Goal: Task Accomplishment & Management: Complete application form

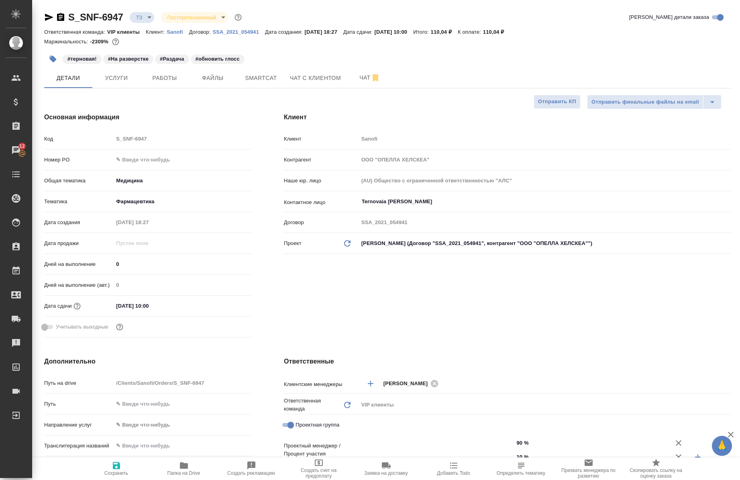
select select "RU"
type input "[PERSON_NAME]"
type input "Комаров Роман"
click at [171, 77] on span "Работы" at bounding box center [164, 78] width 39 height 10
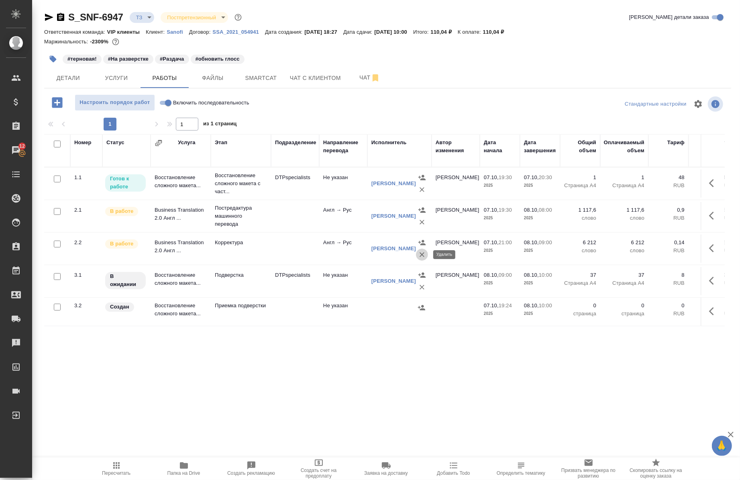
click at [421, 255] on icon "button" at bounding box center [421, 254] width 5 height 5
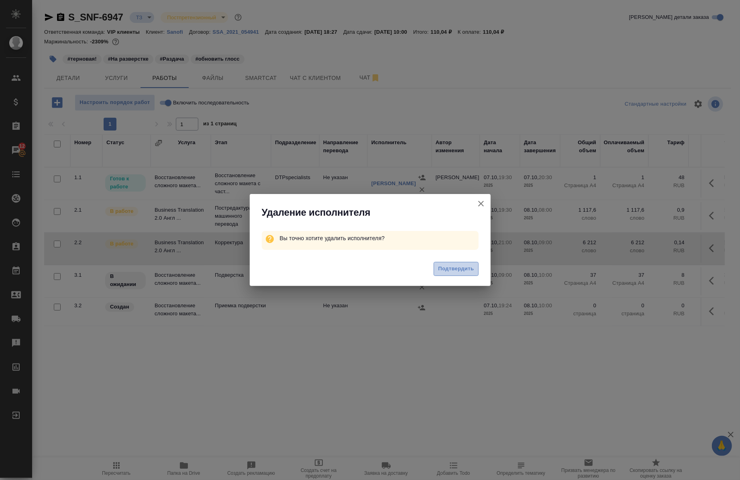
click at [449, 270] on span "Подтвердить" at bounding box center [456, 268] width 36 height 9
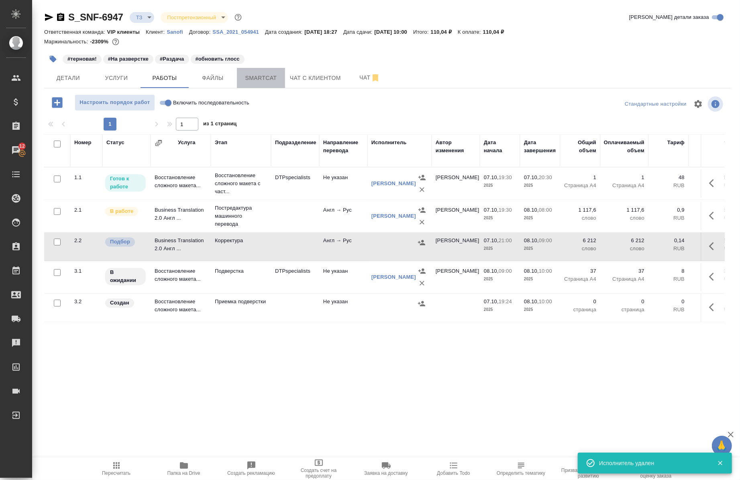
click at [268, 81] on span "Smartcat" at bounding box center [261, 78] width 39 height 10
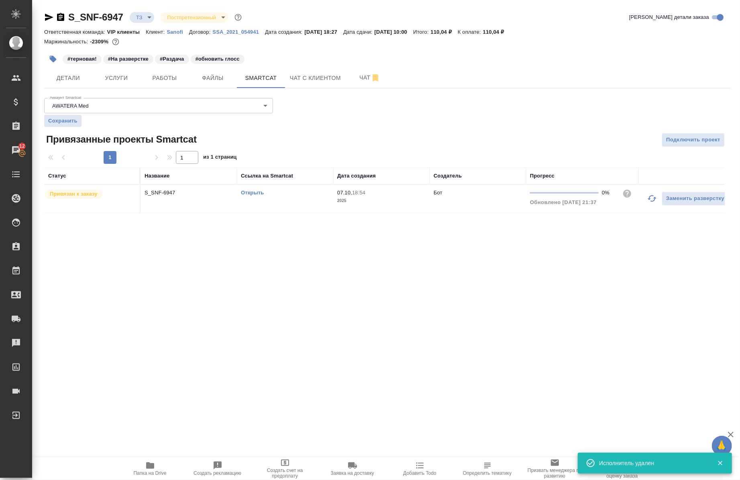
click at [255, 186] on td "Открыть" at bounding box center [285, 199] width 96 height 28
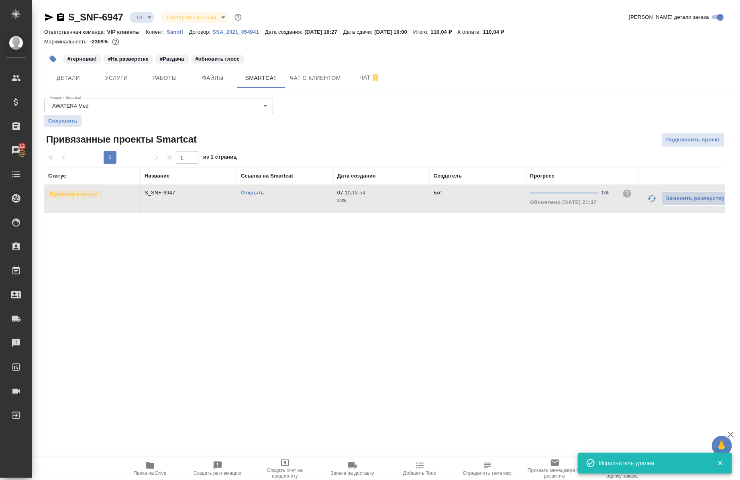
click at [255, 186] on td "Открыть" at bounding box center [285, 199] width 96 height 28
click at [167, 80] on span "Работы" at bounding box center [164, 78] width 39 height 10
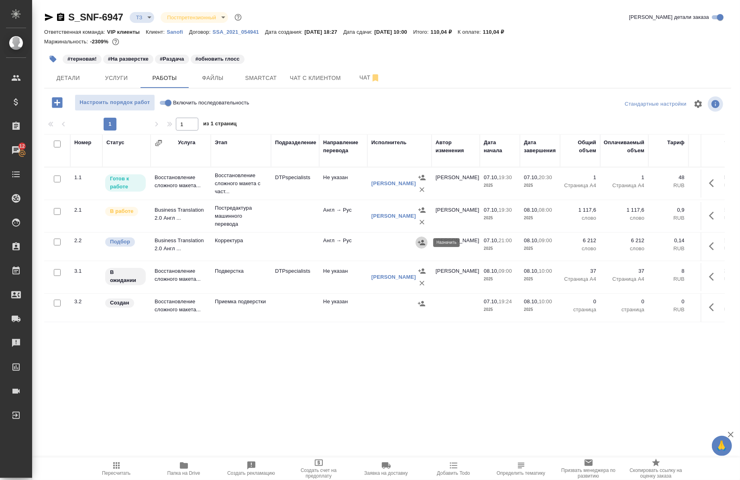
click at [420, 241] on icon "button" at bounding box center [421, 242] width 8 height 8
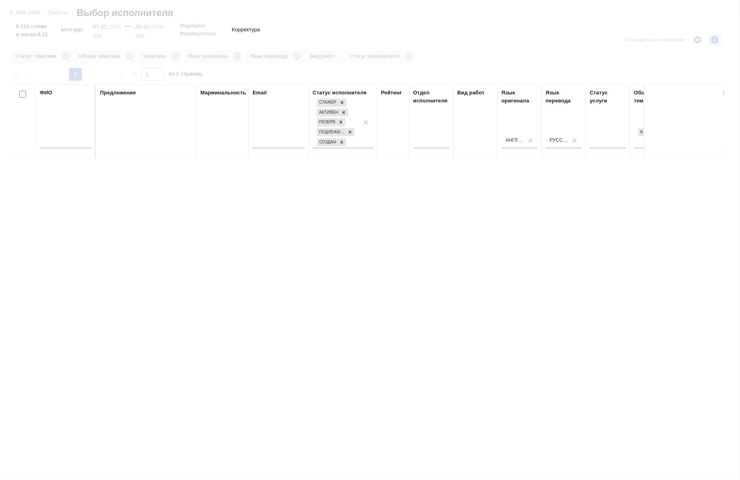
click at [47, 134] on div at bounding box center [65, 144] width 51 height 20
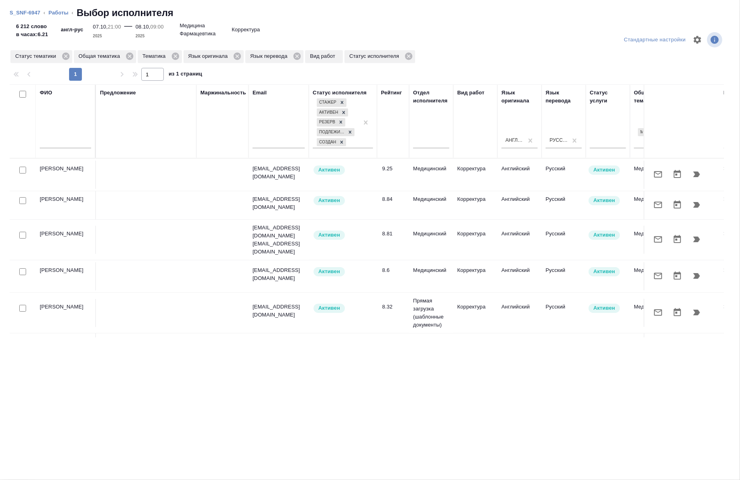
click at [54, 139] on input "text" at bounding box center [65, 143] width 51 height 10
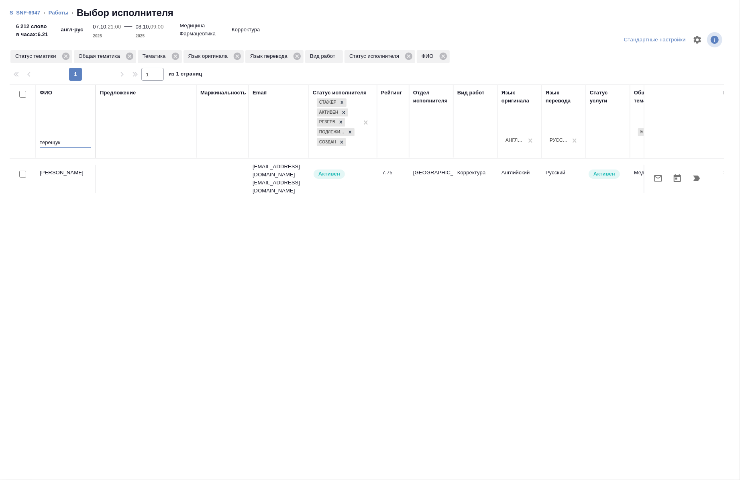
type input "терещук"
click at [21, 171] on input "checkbox" at bounding box center [22, 174] width 7 height 7
checkbox input "true"
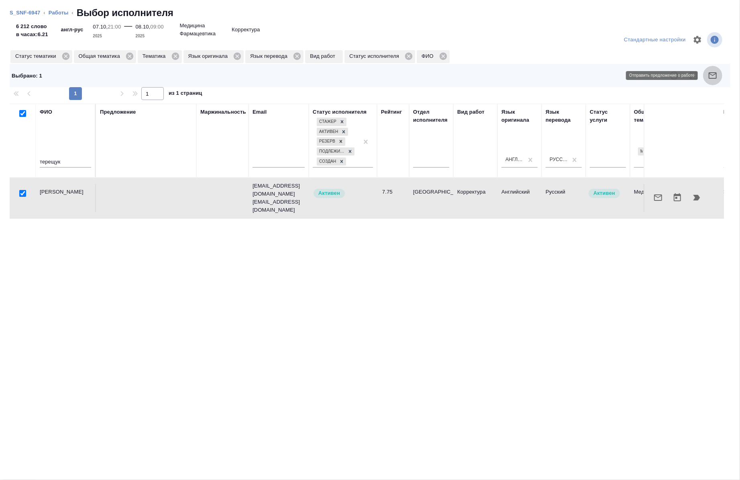
click at [716, 74] on icon "button" at bounding box center [713, 76] width 10 height 10
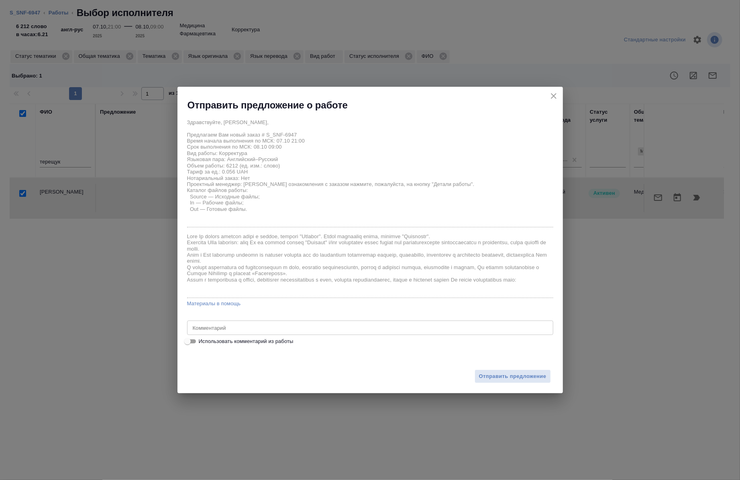
click at [232, 337] on span "Использовать комментарий из работы" at bounding box center [246, 341] width 95 height 8
click at [202, 336] on input "Использовать комментарий из работы" at bounding box center [187, 341] width 29 height 10
checkbox input "true"
type textarea "переводим скрины сертиф-ов."
click at [477, 373] on button "Отправить предложение" at bounding box center [512, 376] width 76 height 14
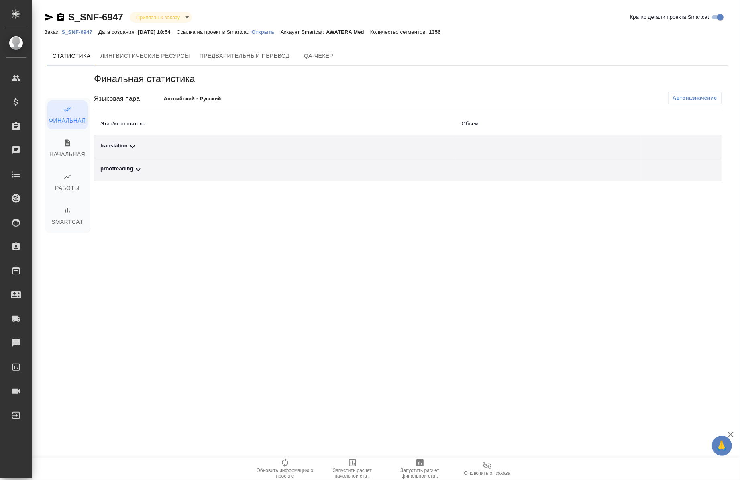
click at [265, 31] on p "Открыть" at bounding box center [265, 32] width 29 height 6
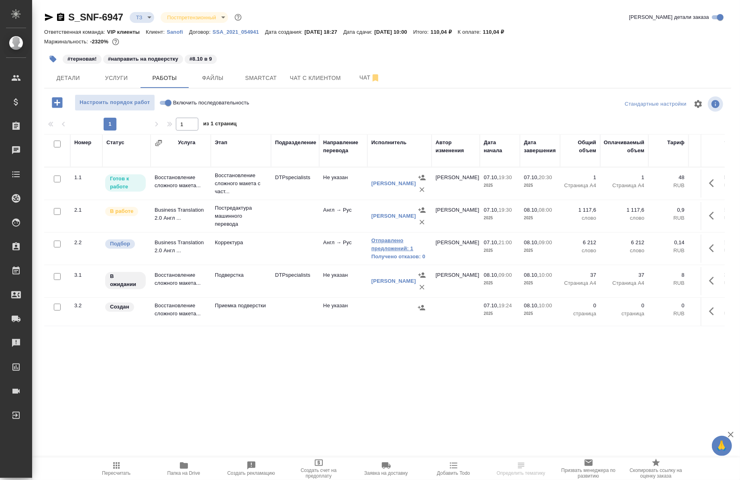
click at [400, 249] on link "Отправлено предложений: 1" at bounding box center [399, 244] width 56 height 16
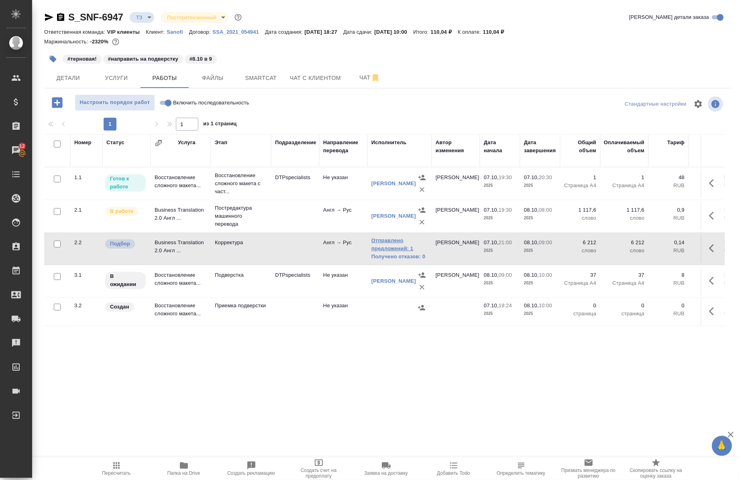
click at [390, 246] on link "Отправлено предложений: 1" at bounding box center [399, 244] width 56 height 16
click at [387, 245] on link "Отправлено предложений: 1" at bounding box center [399, 244] width 56 height 16
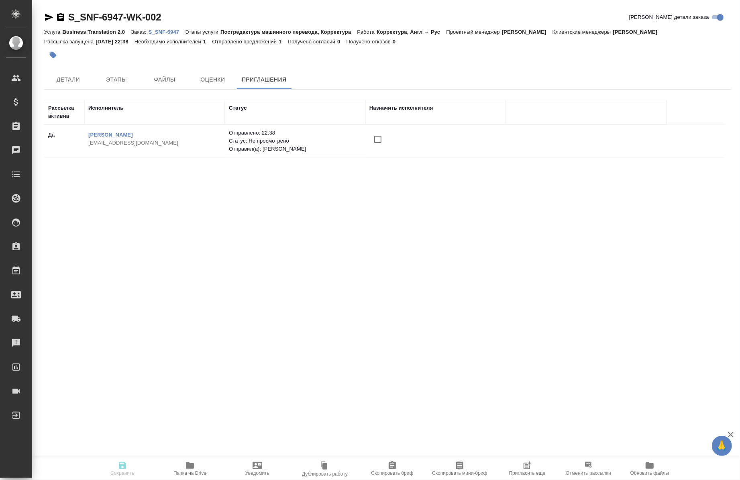
click at [525, 466] on icon "button" at bounding box center [527, 465] width 10 height 10
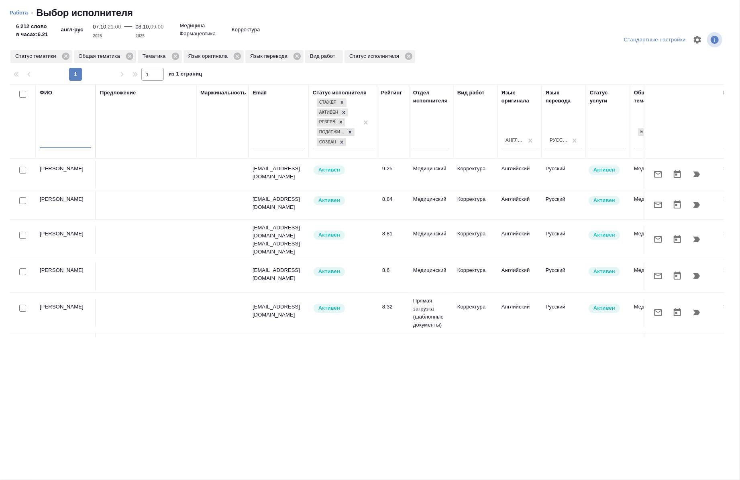
click at [47, 145] on input "text" at bounding box center [65, 143] width 51 height 10
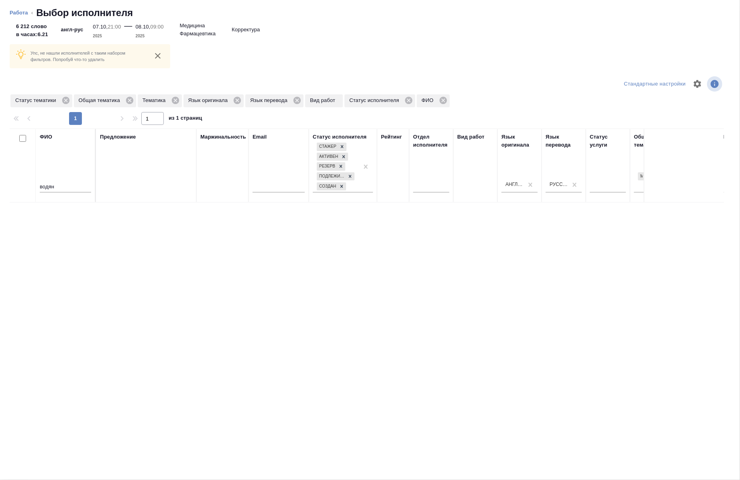
click at [61, 112] on div "1" at bounding box center [75, 118] width 80 height 13
click at [66, 99] on icon at bounding box center [65, 100] width 7 height 7
click at [65, 100] on icon at bounding box center [66, 100] width 9 height 9
click at [49, 97] on icon at bounding box center [48, 100] width 7 height 7
click at [71, 191] on input "водян" at bounding box center [65, 187] width 51 height 10
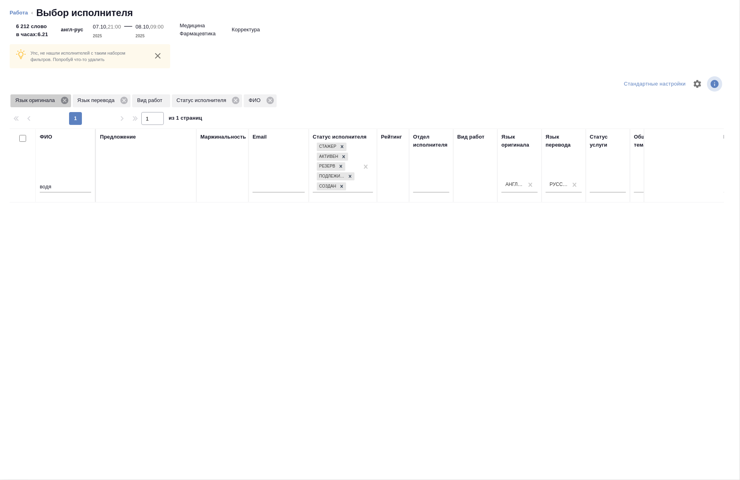
click at [68, 102] on icon at bounding box center [64, 100] width 9 height 9
click at [62, 101] on icon at bounding box center [62, 100] width 9 height 9
click at [79, 178] on div "водя" at bounding box center [65, 188] width 51 height 20
click at [69, 189] on input "водя" at bounding box center [65, 187] width 51 height 10
type input "водян"
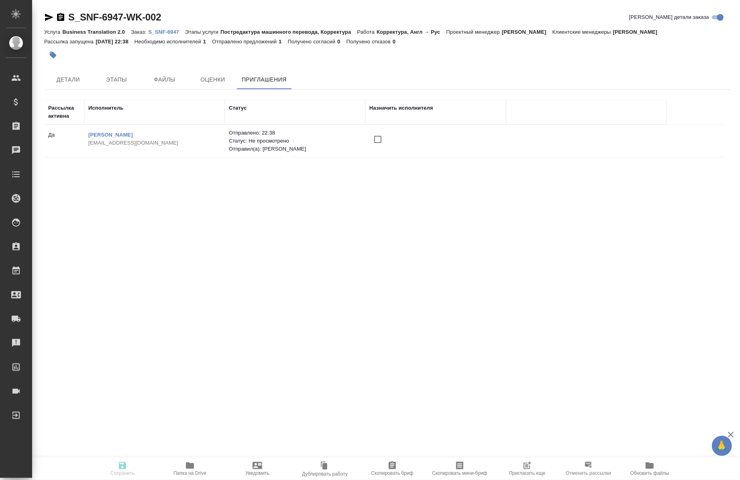
click at [525, 466] on icon "button" at bounding box center [527, 465] width 10 height 10
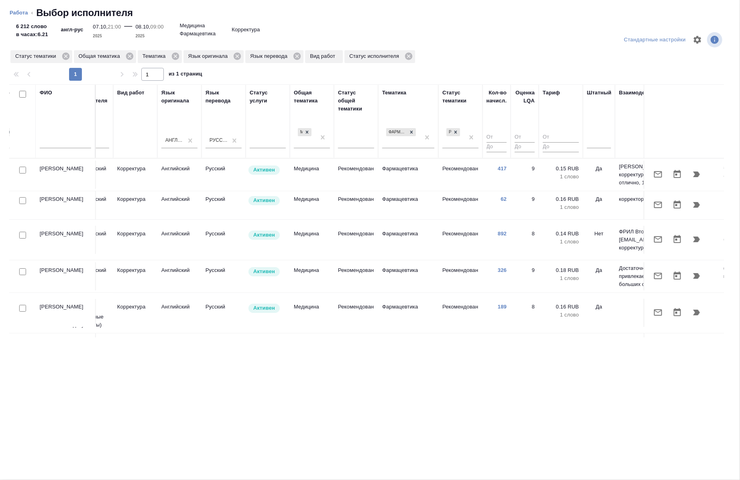
scroll to position [0, 350]
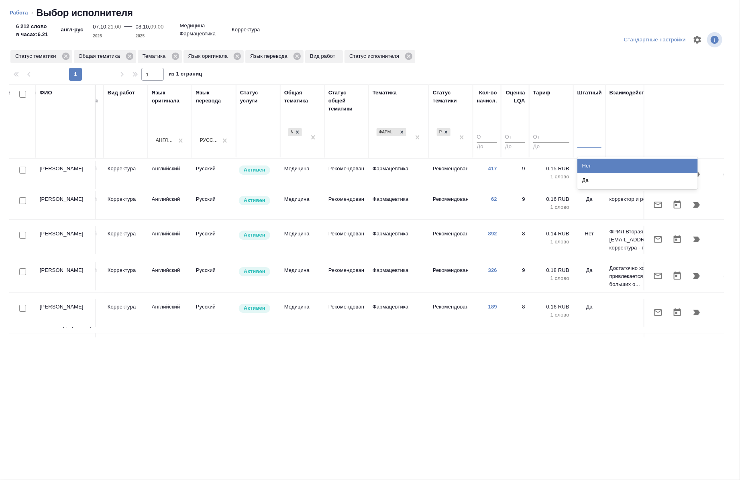
click at [591, 143] on div at bounding box center [589, 140] width 24 height 12
click at [588, 161] on div "Нет" at bounding box center [637, 166] width 120 height 14
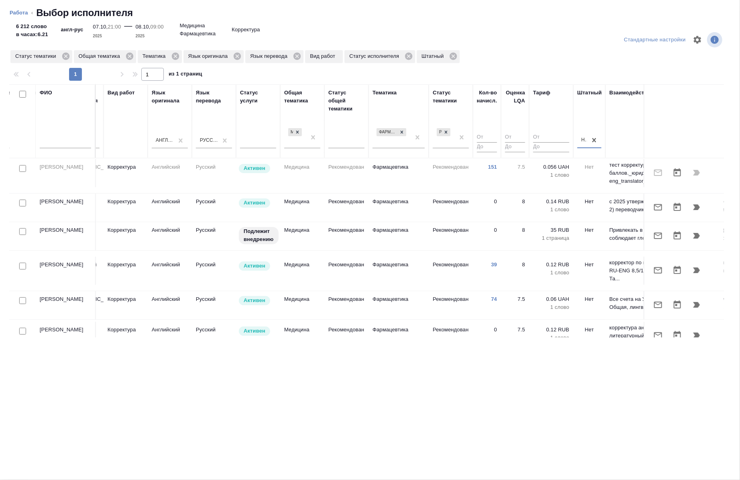
scroll to position [142, 350]
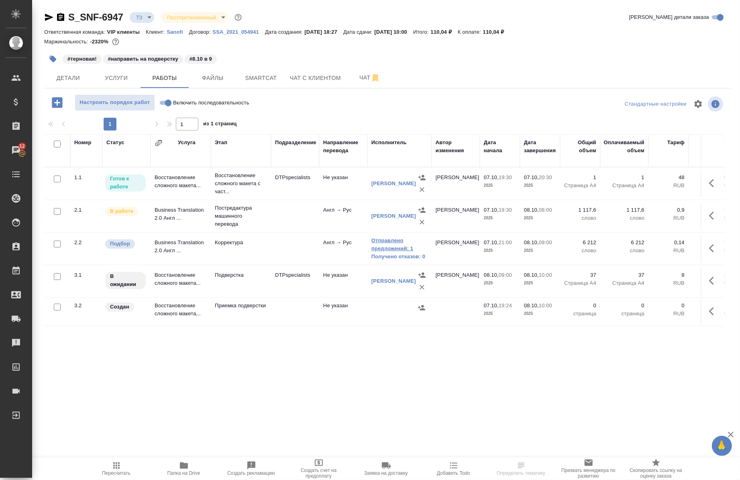
click at [388, 250] on link "Отправлено предложений: 1" at bounding box center [399, 244] width 56 height 16
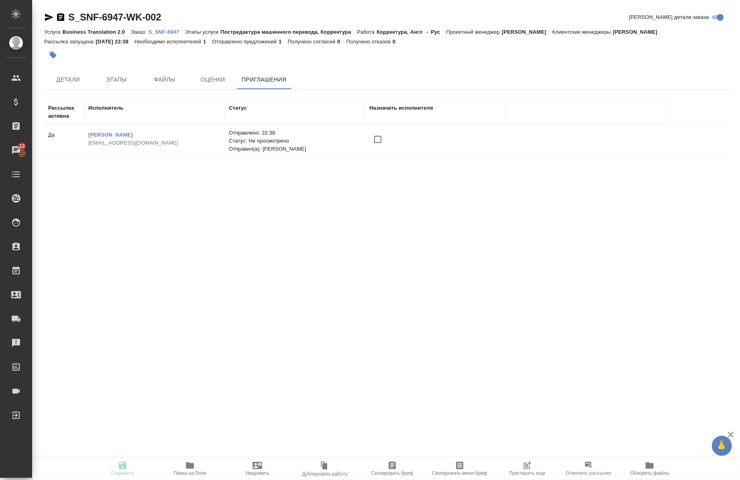
click at [532, 467] on span "Пригласить еще" at bounding box center [527, 467] width 58 height 15
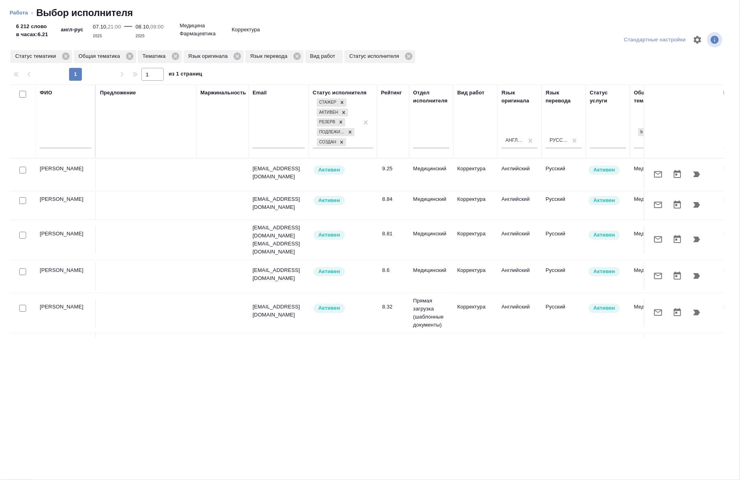
click at [55, 147] on input "text" at bounding box center [65, 143] width 51 height 10
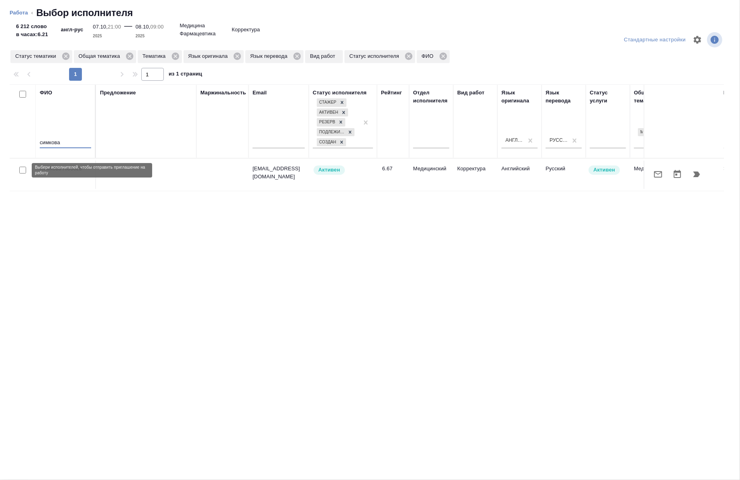
type input "симкова"
click at [22, 167] on input "checkbox" at bounding box center [22, 170] width 7 height 7
checkbox input "true"
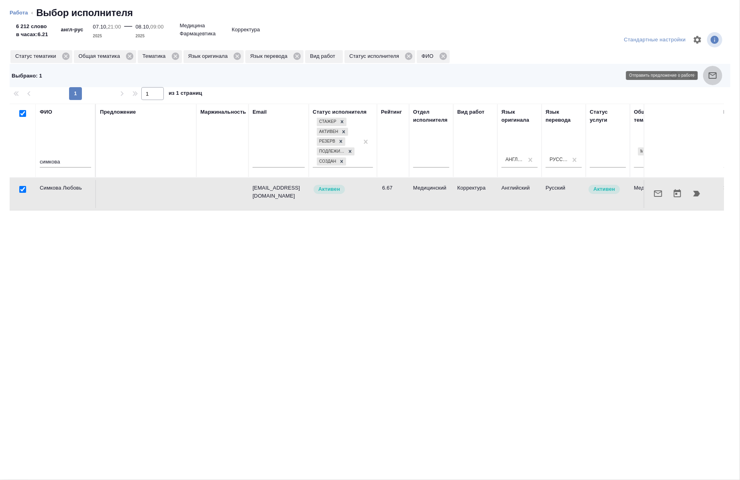
click at [716, 73] on icon "button" at bounding box center [712, 75] width 8 height 6
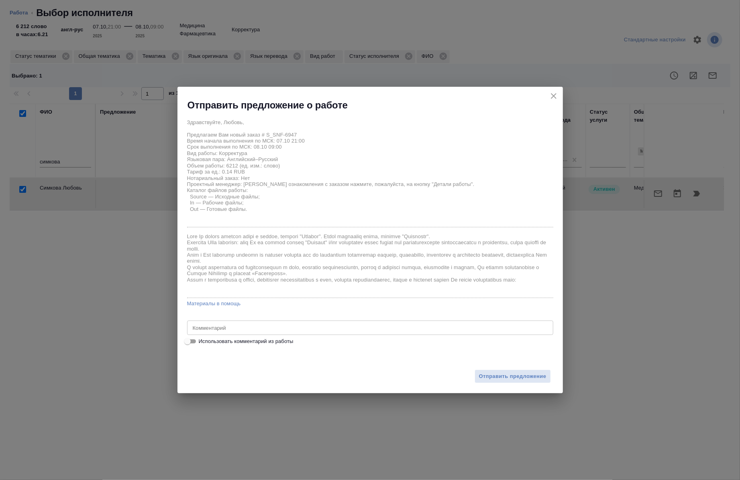
click at [265, 342] on span "Использовать комментарий из работы" at bounding box center [246, 341] width 95 height 8
click at [202, 342] on input "Использовать комментарий из работы" at bounding box center [187, 341] width 29 height 10
checkbox input "true"
type textarea "переводим скрины сертиф-ов."
click at [486, 372] on span "Отправить предложение" at bounding box center [512, 376] width 67 height 9
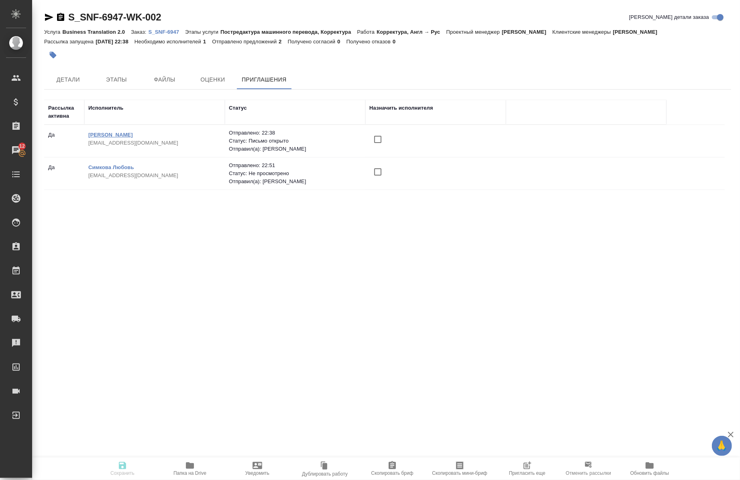
click at [133, 133] on link "Терещук Марина Анатольевна" at bounding box center [110, 135] width 45 height 6
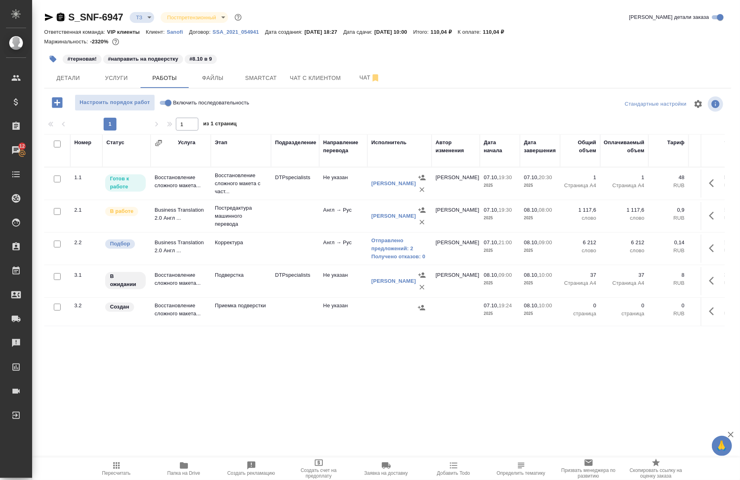
click at [65, 16] on icon "button" at bounding box center [61, 17] width 10 height 10
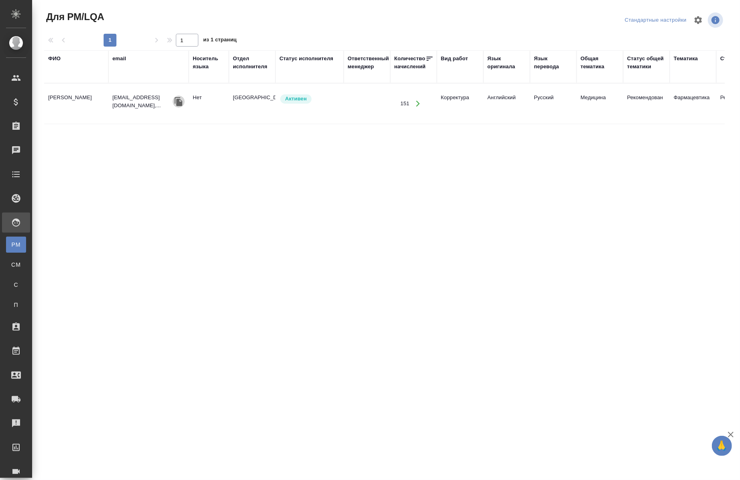
click at [177, 101] on icon "button" at bounding box center [179, 101] width 8 height 9
